Goal: Task Accomplishment & Management: Use online tool/utility

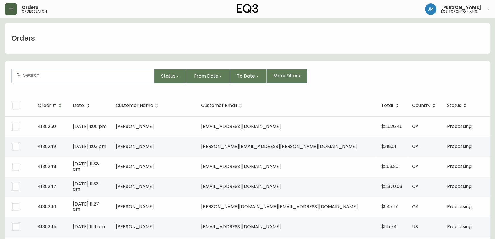
click at [11, 11] on icon "button" at bounding box center [11, 9] width 5 height 5
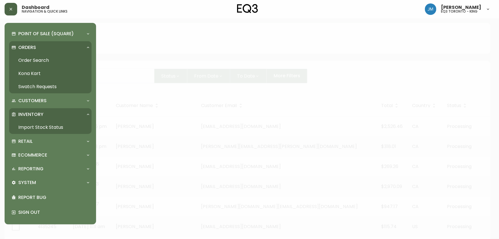
click at [40, 127] on link "Import Stock Status" at bounding box center [50, 127] width 82 height 13
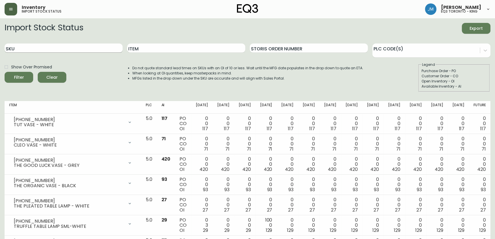
click at [36, 51] on input "SKU" at bounding box center [64, 47] width 118 height 9
paste input "7220-104-13-B"
type input "7220-104-13-B"
click at [55, 49] on input "7220-104-13-B" at bounding box center [64, 47] width 118 height 9
click at [5, 72] on button "Filter" at bounding box center [19, 77] width 29 height 11
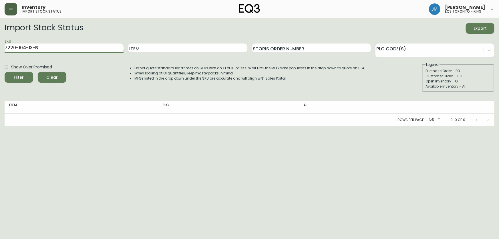
click at [5, 72] on button "Filter" at bounding box center [19, 77] width 29 height 11
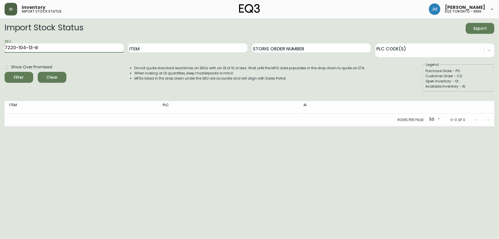
click at [5, 72] on button "Filter" at bounding box center [19, 77] width 29 height 11
click at [68, 48] on input "7220-104-13-B" at bounding box center [64, 47] width 119 height 9
drag, startPoint x: 93, startPoint y: 43, endPoint x: 86, endPoint y: 47, distance: 7.9
click at [89, 45] on input "7220-104-13-B" at bounding box center [64, 47] width 119 height 9
drag, startPoint x: 85, startPoint y: 48, endPoint x: 3, endPoint y: 48, distance: 81.8
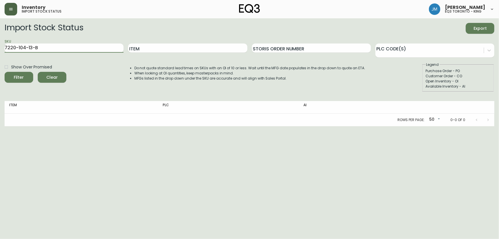
click at [3, 48] on main "Import Stock Status Export SKU 7220-104-13-B Item Storis Order Number PLC Code(…" at bounding box center [249, 72] width 499 height 108
click at [5, 72] on button "Filter" at bounding box center [19, 77] width 29 height 11
click at [146, 47] on input "Item" at bounding box center [187, 47] width 119 height 9
drag, startPoint x: 70, startPoint y: 49, endPoint x: 0, endPoint y: 47, distance: 69.8
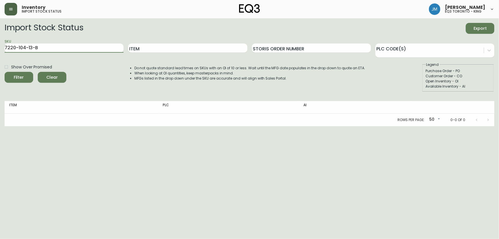
click at [0, 47] on main "Import Stock Status Export SKU 7220-104-13-B Item Storis Order Number PLC Code(…" at bounding box center [249, 72] width 499 height 108
click at [159, 48] on input "Item" at bounding box center [187, 47] width 119 height 9
type input "NOVAH"
click at [5, 72] on button "Filter" at bounding box center [19, 77] width 29 height 11
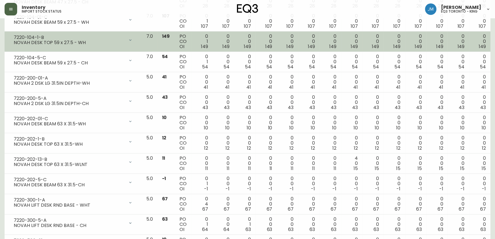
scroll to position [276, 0]
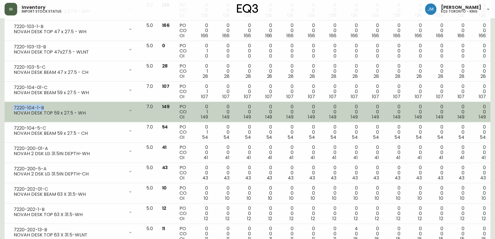
drag, startPoint x: 47, startPoint y: 106, endPoint x: 9, endPoint y: 106, distance: 38.9
click at [9, 106] on td "7220-104-1-B NOVAH DESK TOP 59 x 27.5 - WH Opening Balance 150 ( [DATE] ) Custo…" at bounding box center [73, 112] width 137 height 20
copy div "7220-104-1-B"
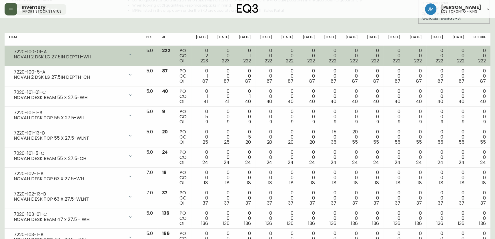
scroll to position [0, 0]
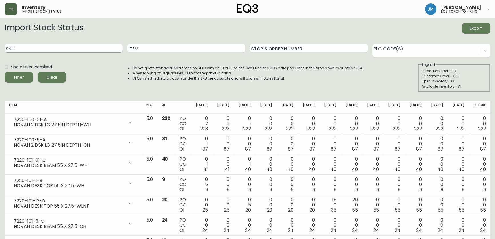
click at [49, 49] on input "SKU" at bounding box center [64, 47] width 118 height 9
paste input "7220-300-1-A"
type input "7220-300-1-A"
click at [5, 72] on button "Filter" at bounding box center [19, 77] width 29 height 11
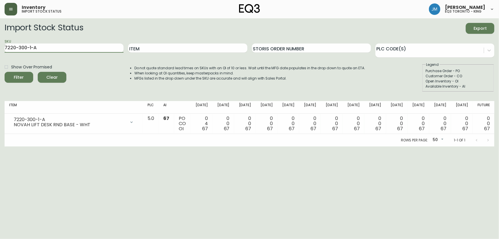
drag, startPoint x: 44, startPoint y: 47, endPoint x: 0, endPoint y: 53, distance: 44.7
click at [0, 53] on main "Import Stock Status Export SKU 7220-300-1-A Item Storis Order Number PLC Code(s…" at bounding box center [249, 82] width 499 height 128
click at [177, 45] on input "Item" at bounding box center [187, 47] width 119 height 9
type input "NOVAH"
click at [5, 72] on button "Filter" at bounding box center [19, 77] width 29 height 11
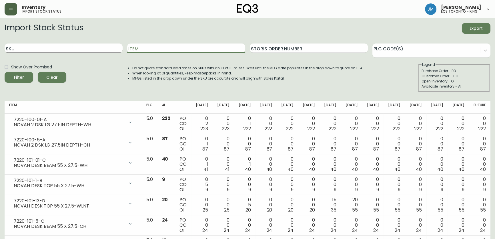
click at [58, 49] on input "SKU" at bounding box center [64, 47] width 118 height 9
paste input "7220-104-1-B"
type input "7220-104-1-B"
click at [5, 72] on button "Filter" at bounding box center [19, 77] width 29 height 11
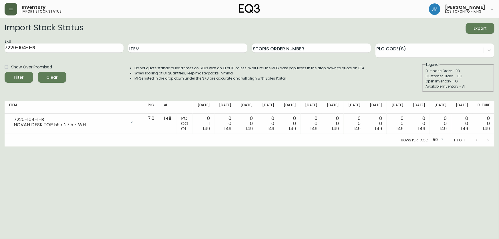
click at [50, 146] on html "Inventory import stock status [PERSON_NAME] eq3 [GEOGRAPHIC_DATA] - king Import…" at bounding box center [249, 73] width 499 height 146
drag, startPoint x: 51, startPoint y: 51, endPoint x: 0, endPoint y: 49, distance: 51.5
click at [0, 49] on main "Import Stock Status Export SKU 7220-104-1-B Item Storis Order Number PLC Code(s…" at bounding box center [249, 82] width 499 height 128
paste input "7220-300-1-A"
type input "7220-300-1-A"
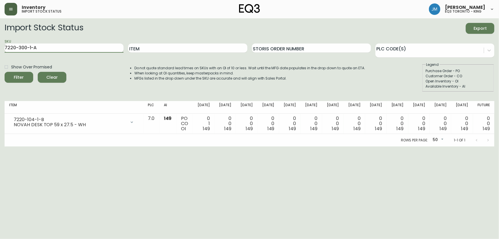
click at [5, 72] on button "Filter" at bounding box center [19, 77] width 29 height 11
